Goal: Task Accomplishment & Management: Complete application form

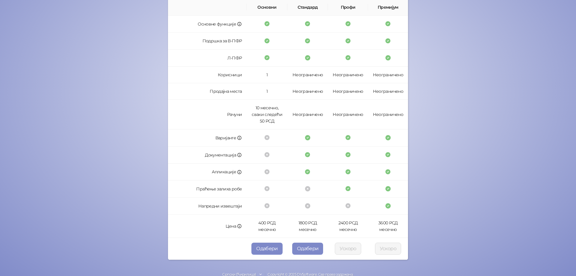
scroll to position [115, 0]
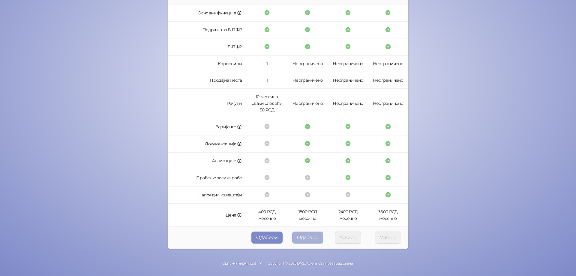
click at [302, 234] on button "Одабери" at bounding box center [307, 237] width 31 height 12
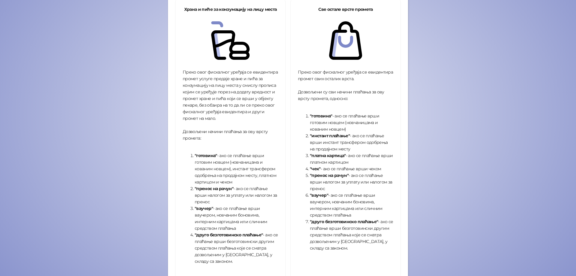
scroll to position [55, 0]
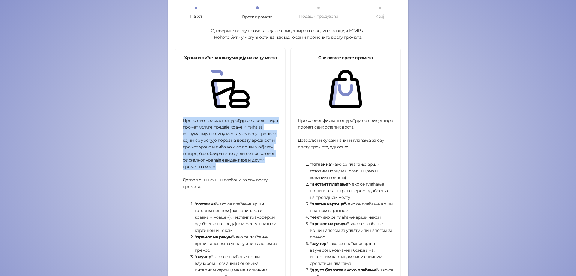
drag, startPoint x: 181, startPoint y: 118, endPoint x: 222, endPoint y: 169, distance: 65.8
click at [222, 169] on div "Преко овог фискалног уређаја се евидентира промет услуге предаје хране и пића з…" at bounding box center [230, 217] width 95 height 200
drag, startPoint x: 222, startPoint y: 169, endPoint x: 227, endPoint y: 165, distance: 5.3
click at [227, 165] on div "Преко овог фискалног уређаја се евидентира промет услуге предаје хране и пића з…" at bounding box center [230, 217] width 95 height 200
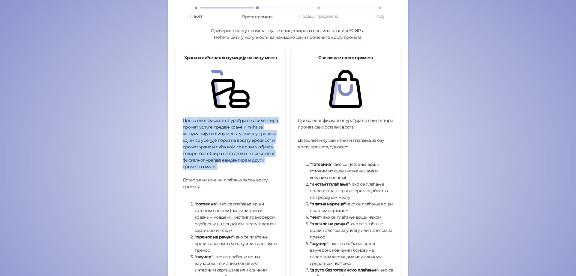
click at [227, 165] on div "Преко овог фискалног уређаја се евидентира промет услуге предаје хране и пића з…" at bounding box center [230, 217] width 95 height 200
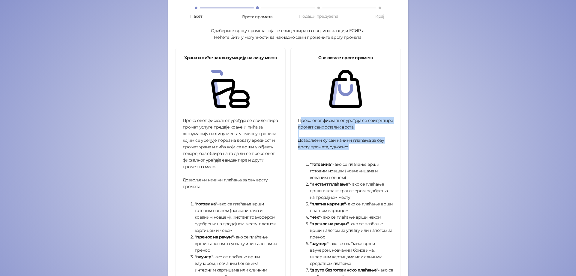
drag, startPoint x: 298, startPoint y: 121, endPoint x: 360, endPoint y: 154, distance: 69.7
click at [360, 154] on div "Преко овог фискалног уређаја се евидентира промет свих осталих врста. Дозвољени…" at bounding box center [345, 210] width 95 height 186
drag, startPoint x: 356, startPoint y: 152, endPoint x: 293, endPoint y: 118, distance: 72.2
click at [293, 118] on div "Све остале врсте промета Преко овог фискалног уређаја се евидентира промет свих…" at bounding box center [346, 188] width 110 height 281
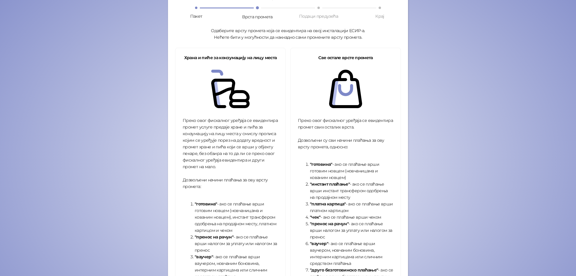
click at [231, 163] on div "Преко овог фискалног уређаја се евидентира промет услуге предаје хране и пића з…" at bounding box center [230, 217] width 95 height 200
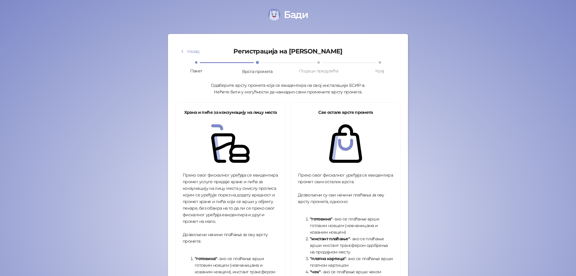
scroll to position [0, 0]
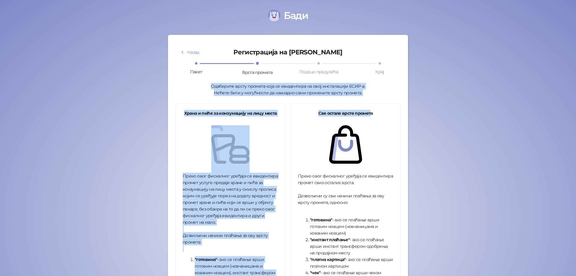
drag, startPoint x: 211, startPoint y: 87, endPoint x: 369, endPoint y: 98, distance: 158.3
click at [369, 98] on div "Назад Регистрација на [PERSON_NAME] Пакет Врста промета Подаци предузећа Крај О…" at bounding box center [287, 221] width 225 height 359
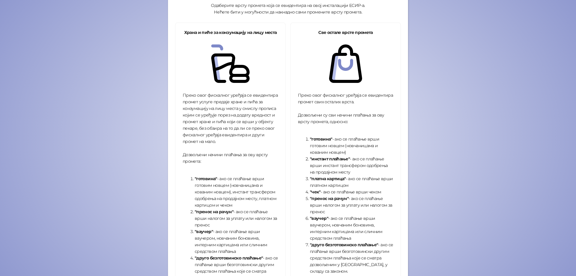
scroll to position [160, 0]
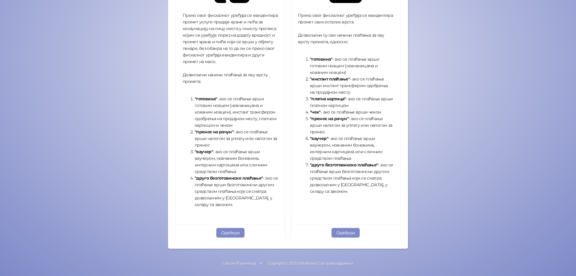
drag, startPoint x: 366, startPoint y: 107, endPoint x: 363, endPoint y: 107, distance: 3.4
click at [363, 107] on li ""платна картица" - ако се плаћање врши платном картицом" at bounding box center [351, 101] width 83 height 13
drag, startPoint x: 375, startPoint y: 132, endPoint x: 383, endPoint y: 131, distance: 7.9
click at [383, 131] on li ""пренос на рачун" - ако се плаћање врши налогом за уплату или налогом за пренос" at bounding box center [351, 125] width 83 height 20
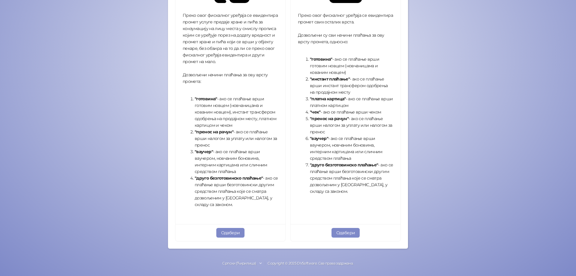
click at [383, 131] on li ""пренос на рачун" - ако се плаћање врши налогом за уплату или налогом за пренос" at bounding box center [351, 125] width 83 height 20
click at [371, 158] on li ""ваучер" - ако се плаћање врши ваучером, новчаним боновима, интерним картицама …" at bounding box center [351, 148] width 83 height 26
click at [347, 230] on button "Одабери" at bounding box center [345, 233] width 28 height 10
